Goal: Information Seeking & Learning: Learn about a topic

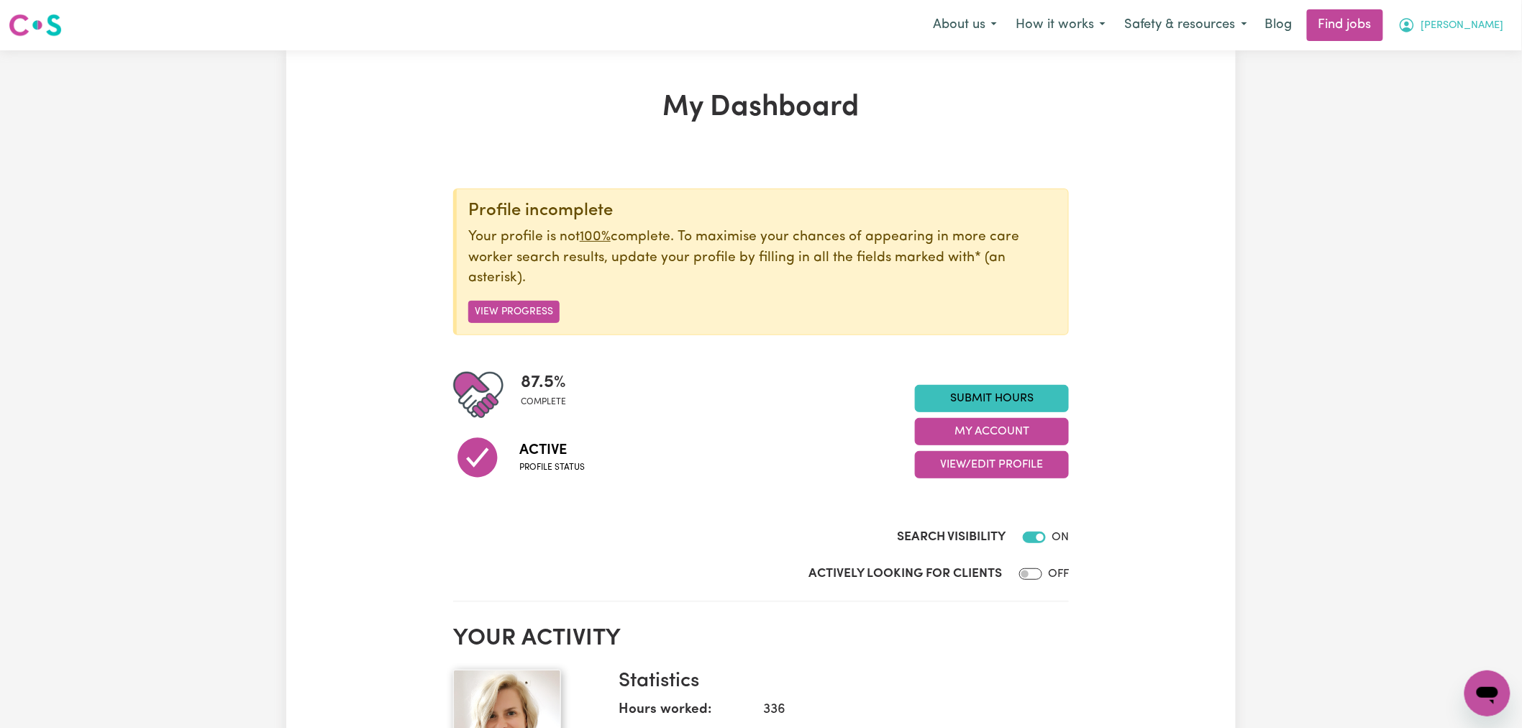
click at [1494, 10] on button "[PERSON_NAME]" at bounding box center [1451, 25] width 124 height 30
click at [1471, 86] on link "My Dashboard" at bounding box center [1456, 82] width 114 height 27
click at [1465, 67] on link "My Account" at bounding box center [1456, 55] width 114 height 27
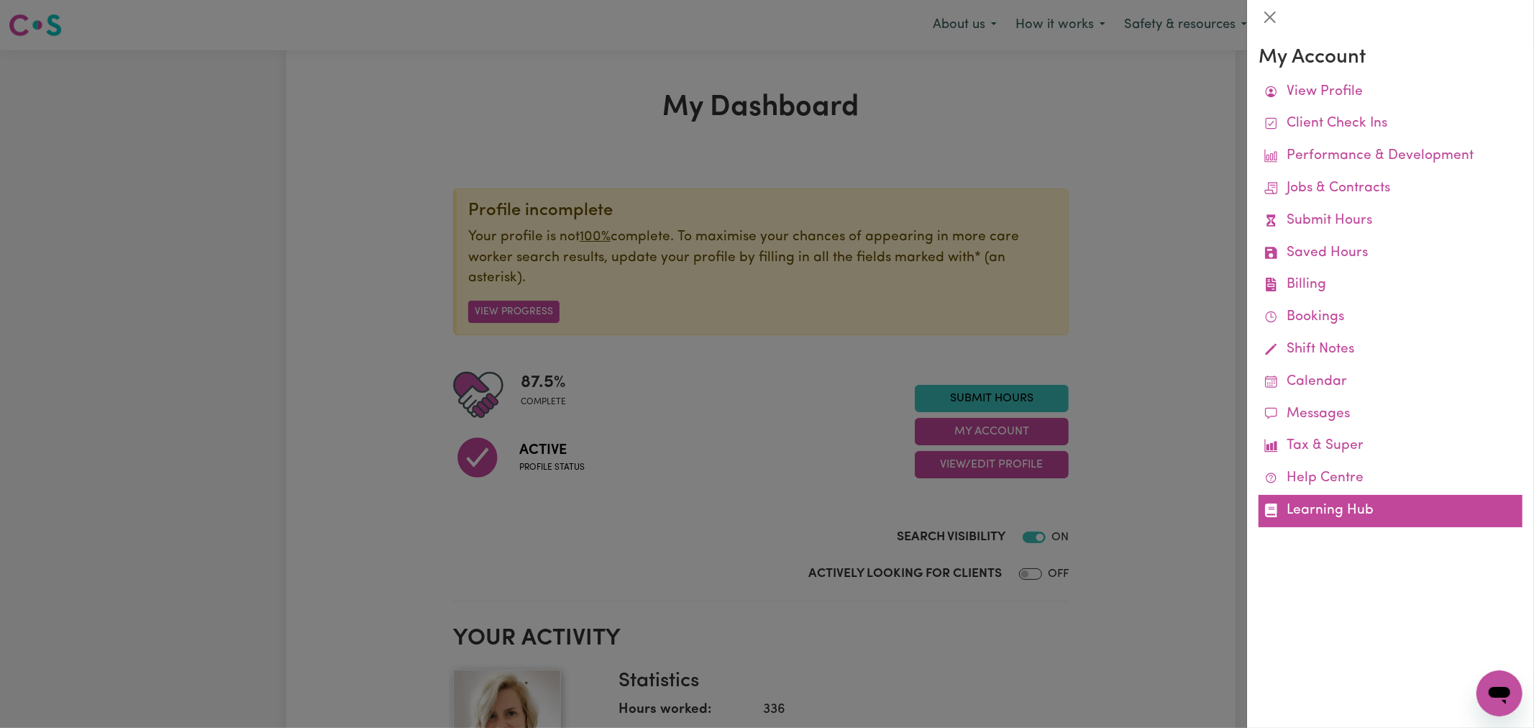
click at [1342, 507] on link "Learning Hub" at bounding box center [1390, 511] width 264 height 32
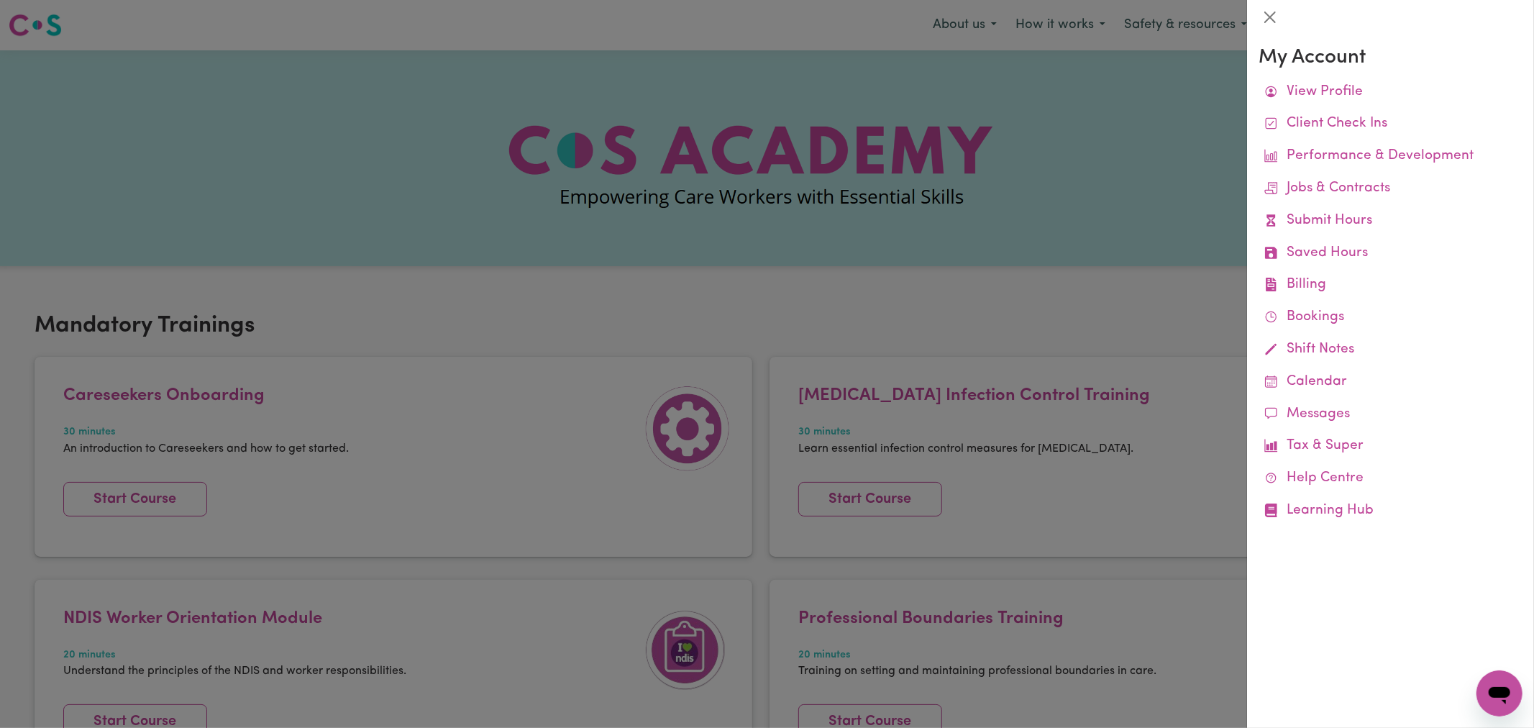
click at [793, 309] on div at bounding box center [767, 364] width 1534 height 728
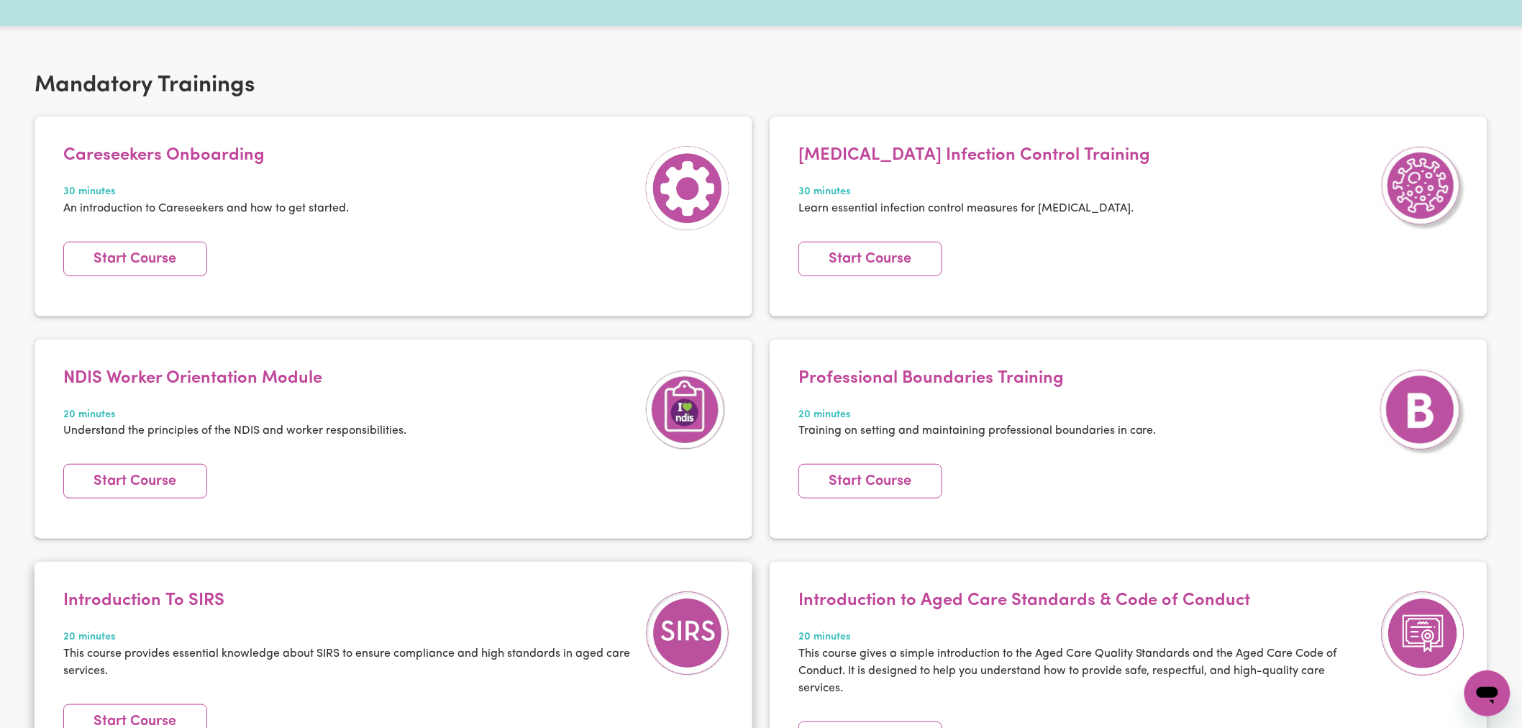
scroll to position [239, 0]
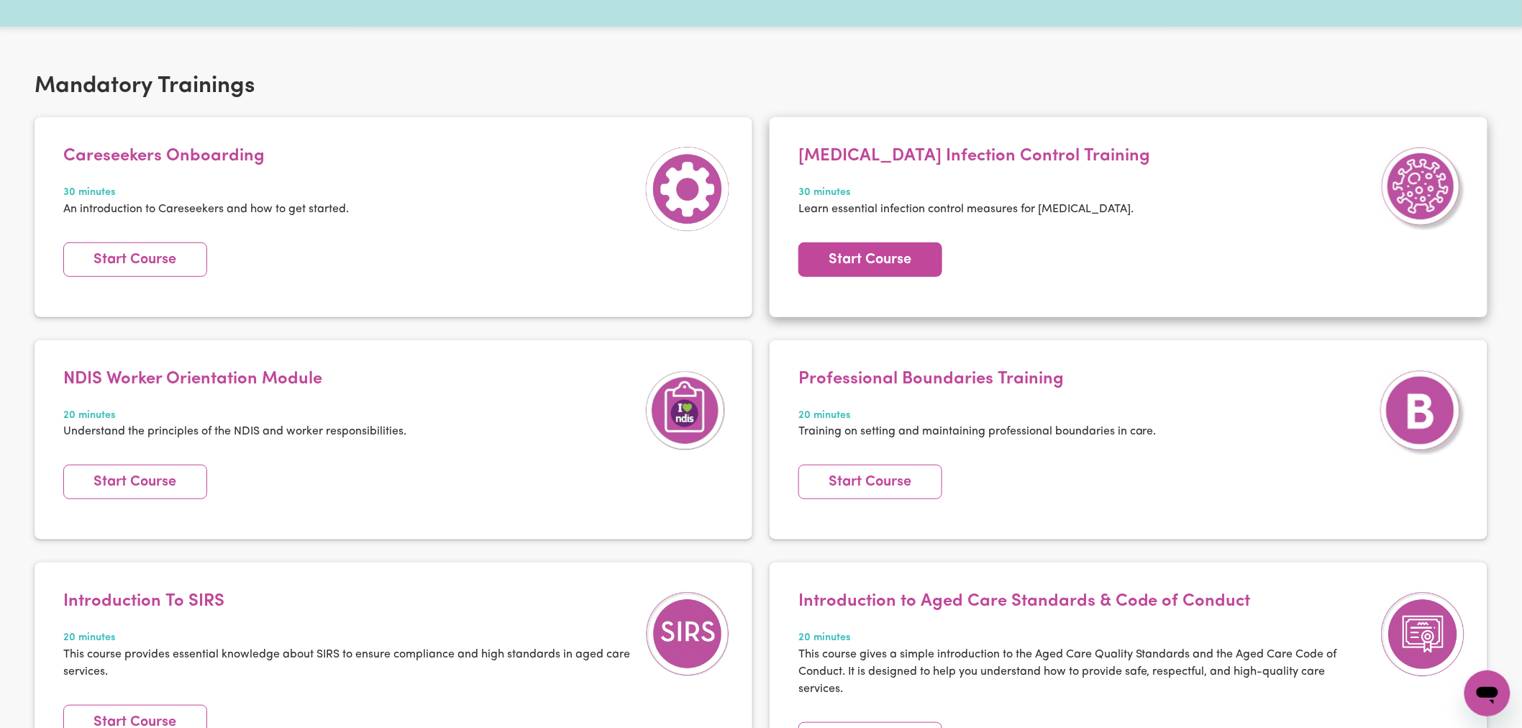
click at [839, 250] on link "Start Course" at bounding box center [870, 259] width 144 height 35
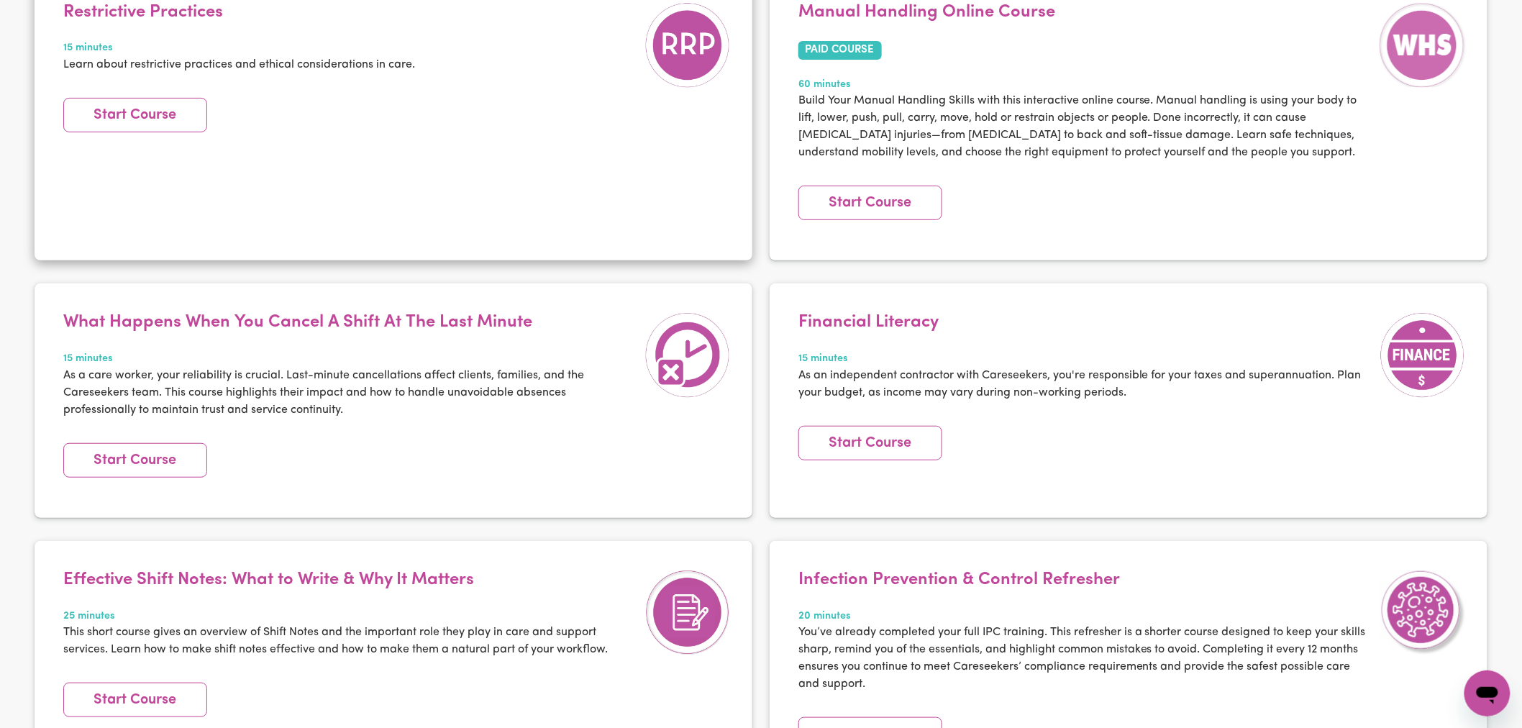
scroll to position [2556, 0]
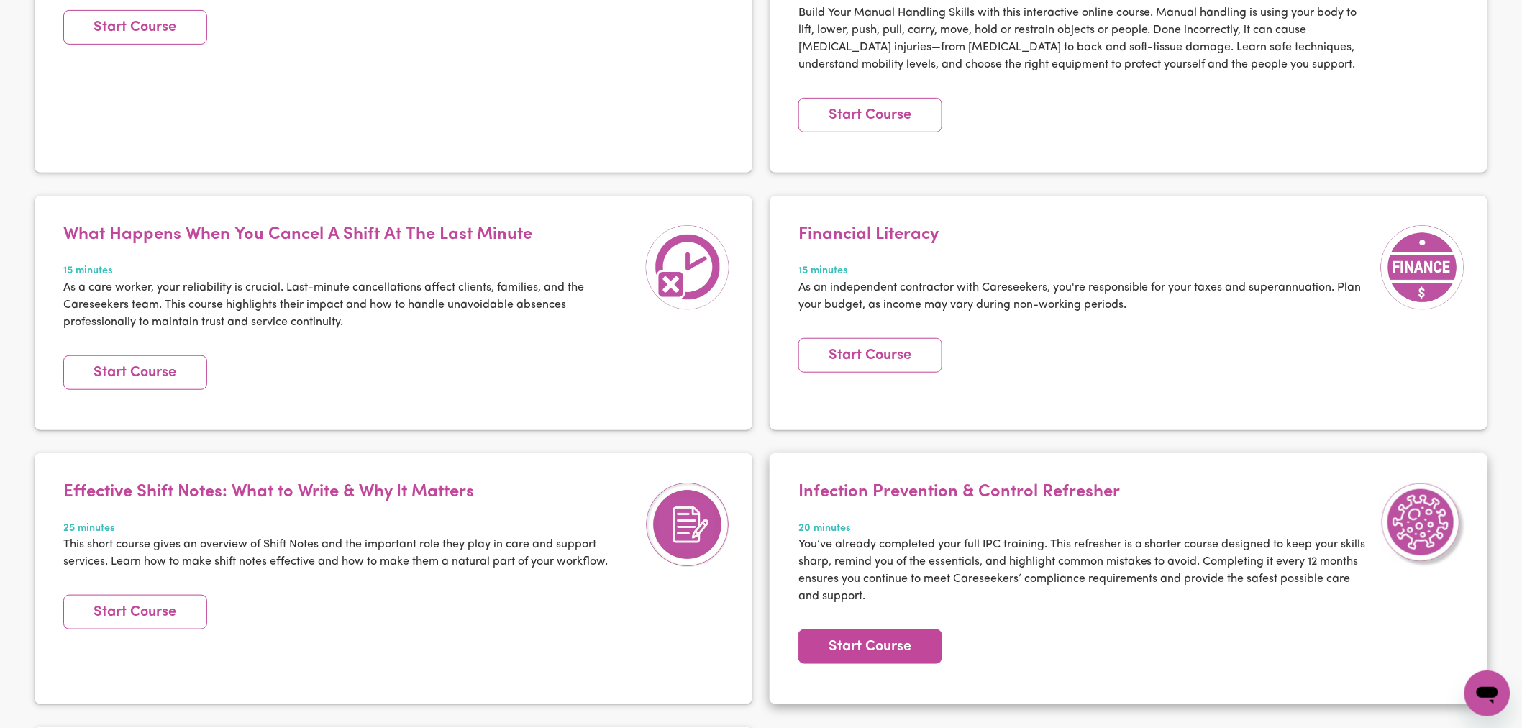
click at [836, 649] on link "Start Course" at bounding box center [870, 646] width 144 height 35
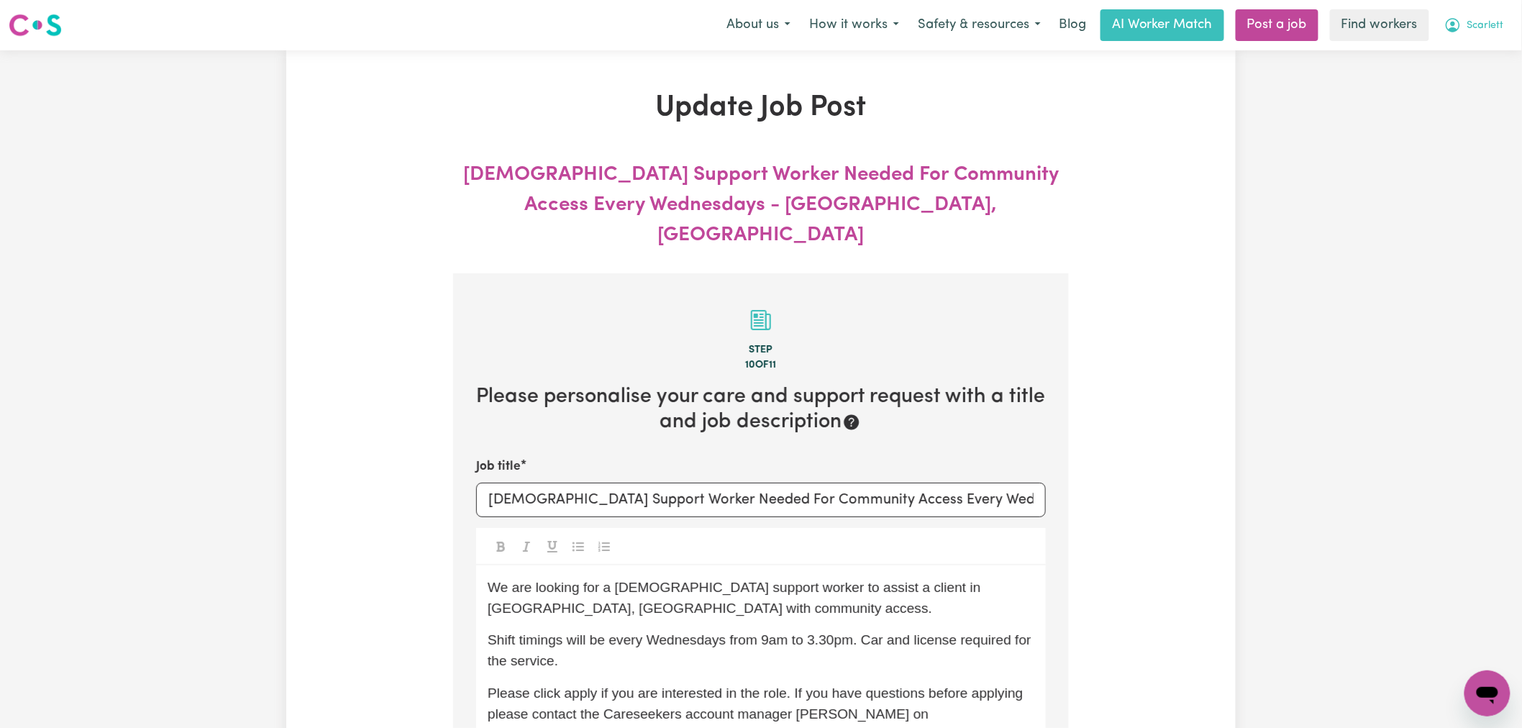
click at [1496, 24] on span "Scarlett" at bounding box center [1485, 26] width 37 height 16
click at [1463, 85] on link "Logout" at bounding box center [1456, 82] width 114 height 27
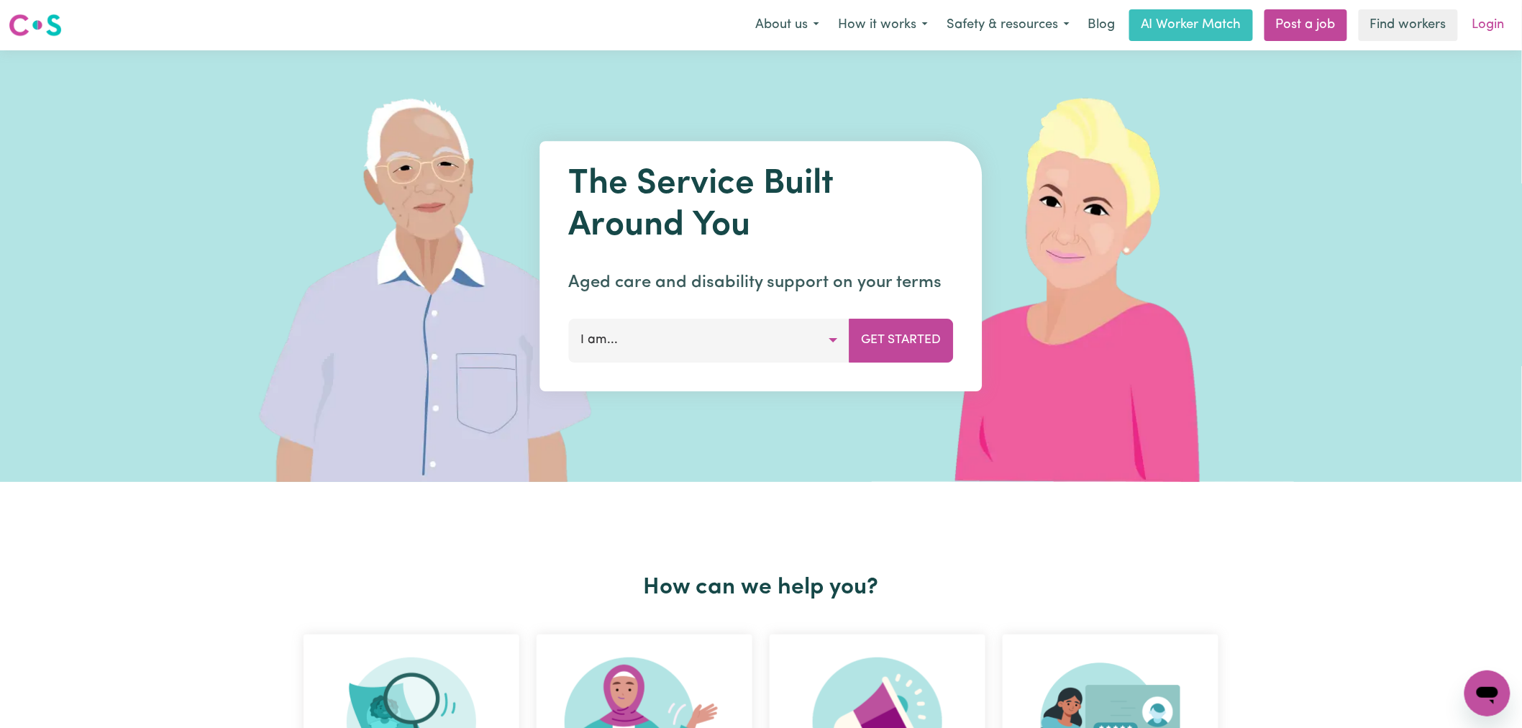
click at [1496, 29] on link "Login" at bounding box center [1488, 25] width 50 height 32
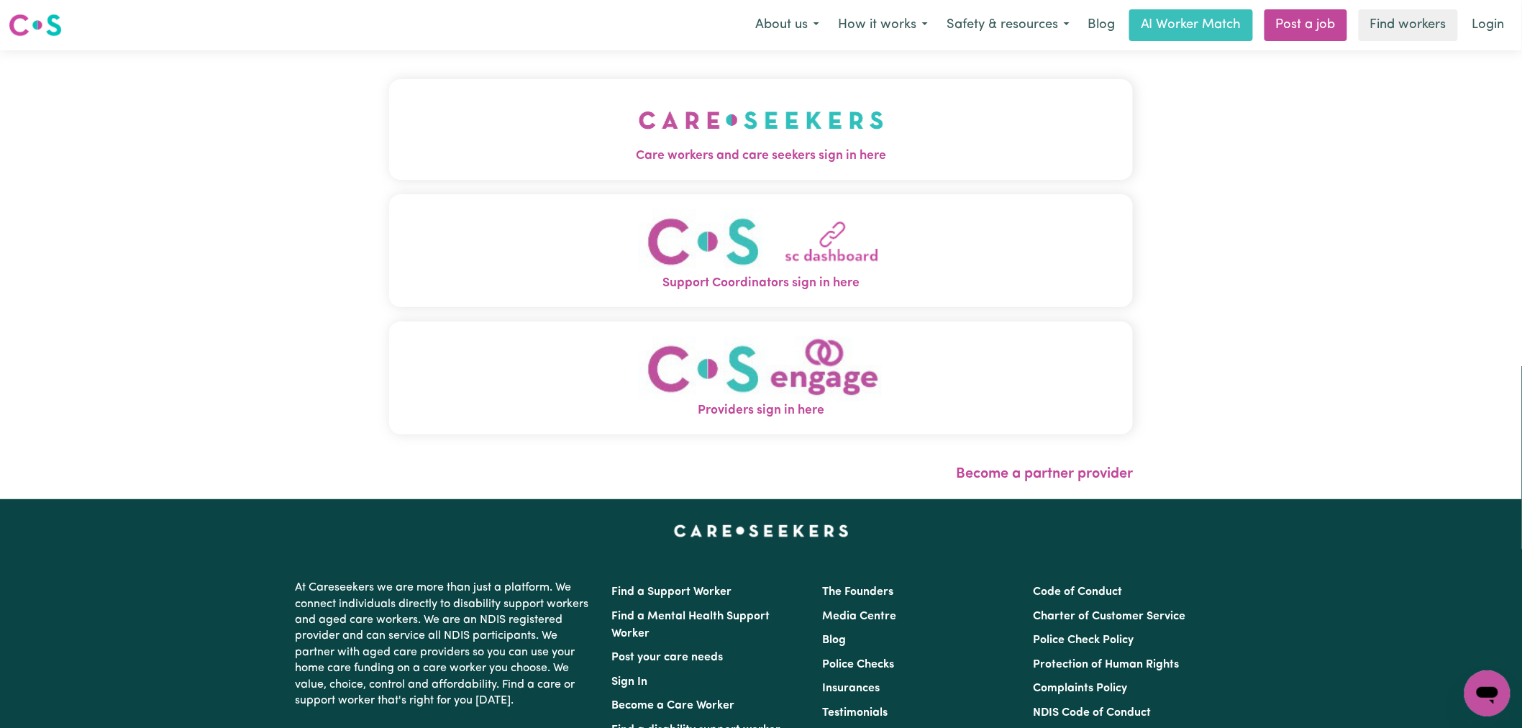
click at [513, 164] on span "Care workers and care seekers sign in here" at bounding box center [761, 156] width 744 height 19
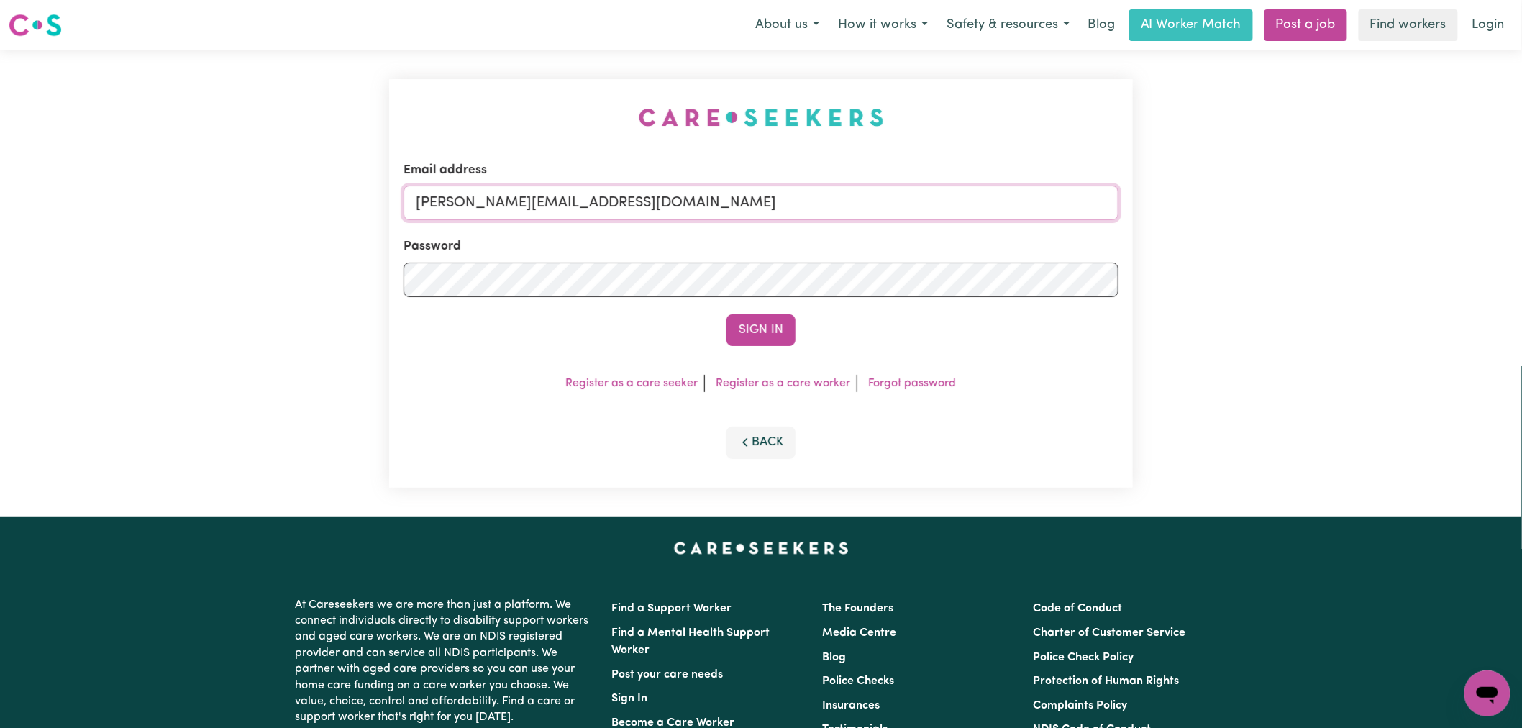
drag, startPoint x: 562, startPoint y: 200, endPoint x: 590, endPoint y: 220, distance: 35.1
click at [562, 200] on input "lindsay@careseekers.com.au" at bounding box center [760, 203] width 715 height 35
drag, startPoint x: 807, startPoint y: 193, endPoint x: 486, endPoint y: 199, distance: 320.8
click at [486, 199] on input "superuser~CaronuttingMMJ@careseekers.com.au" at bounding box center [760, 203] width 715 height 35
type input "superuser~tracy@harryshelp.com.au"
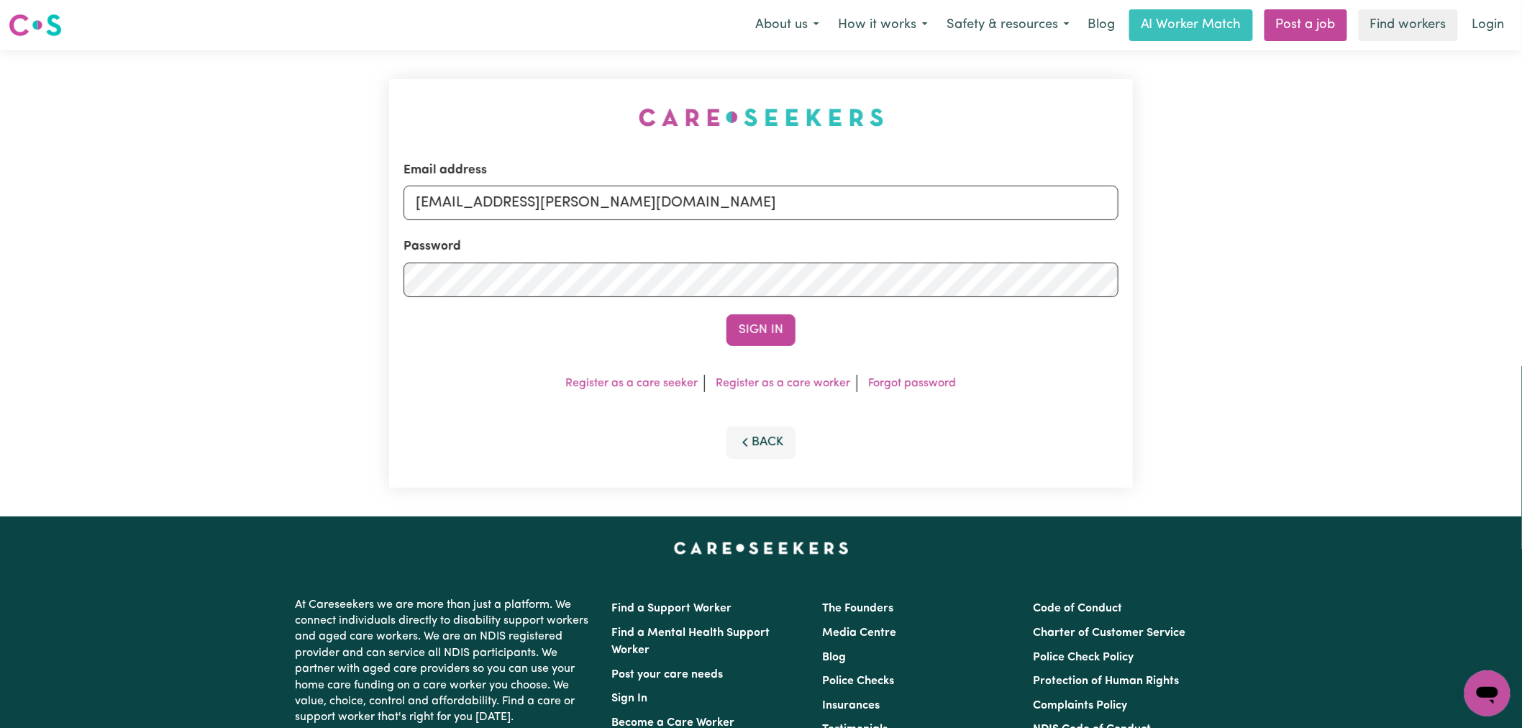
click at [726, 314] on button "Sign In" at bounding box center [760, 330] width 69 height 32
